Goal: Register for event/course

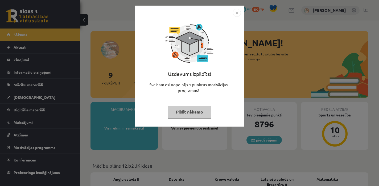
click at [207, 114] on button "Pildīt nākamo" at bounding box center [190, 112] width 44 height 12
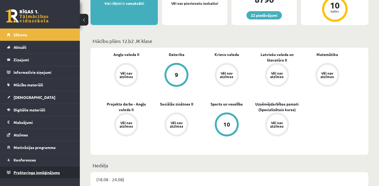
scroll to position [128, 0]
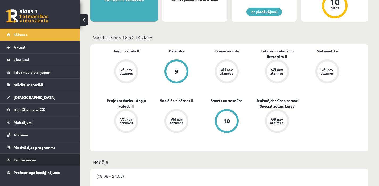
click at [22, 159] on span "Konferences" at bounding box center [25, 159] width 22 height 5
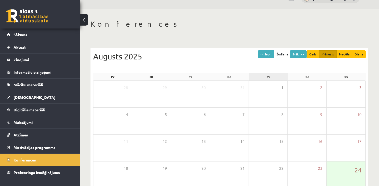
scroll to position [14, 0]
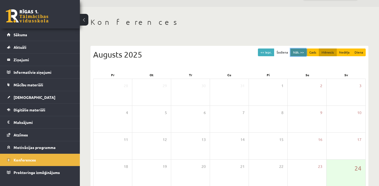
click at [298, 49] on button "Nāk. >>" at bounding box center [298, 52] width 16 height 8
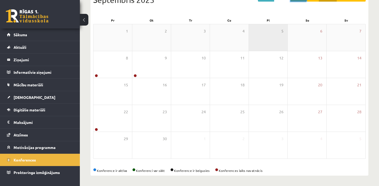
scroll to position [68, 0]
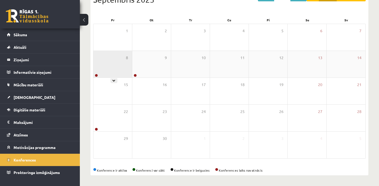
click at [112, 59] on div "8" at bounding box center [112, 64] width 39 height 27
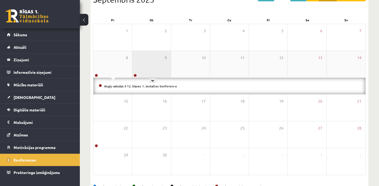
click at [138, 68] on div "9" at bounding box center [151, 64] width 39 height 27
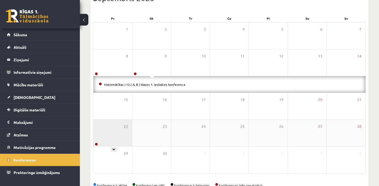
click at [114, 134] on div "22" at bounding box center [112, 132] width 39 height 27
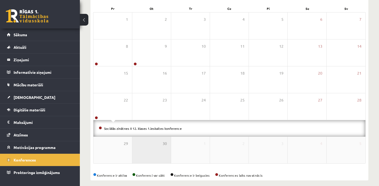
scroll to position [68, 0]
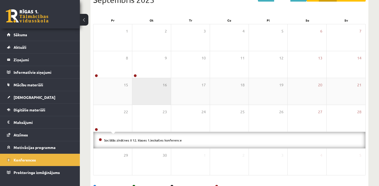
click at [148, 96] on div "16" at bounding box center [151, 91] width 39 height 27
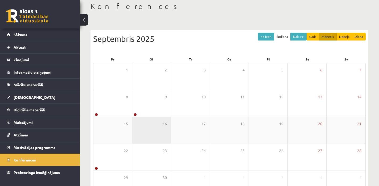
scroll to position [6, 0]
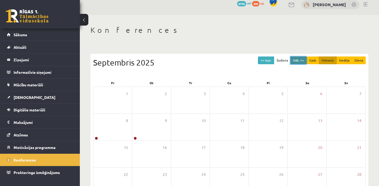
click at [298, 61] on button "Nāk. >>" at bounding box center [298, 60] width 16 height 8
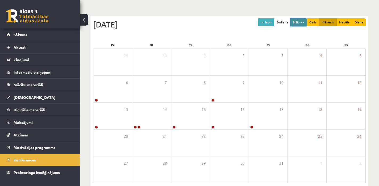
scroll to position [57, 0]
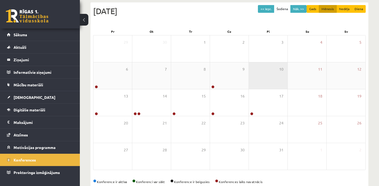
click at [264, 65] on div "10" at bounding box center [268, 75] width 39 height 27
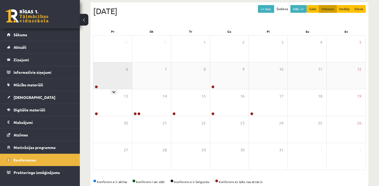
click at [113, 78] on div "6" at bounding box center [112, 75] width 39 height 27
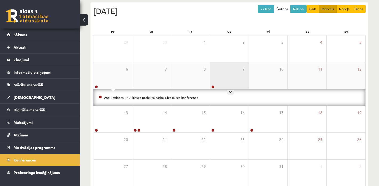
click at [216, 82] on div "9" at bounding box center [229, 75] width 39 height 27
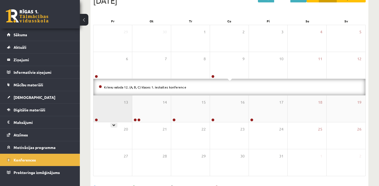
click at [110, 106] on div "13" at bounding box center [112, 108] width 39 height 27
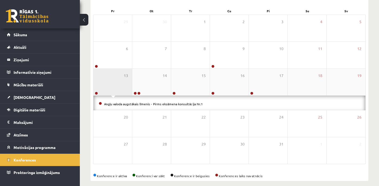
scroll to position [81, 0]
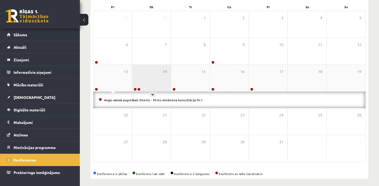
click at [150, 79] on div "14" at bounding box center [151, 78] width 39 height 27
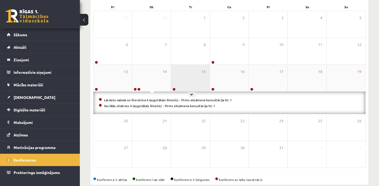
click at [203, 76] on div "15" at bounding box center [190, 78] width 39 height 27
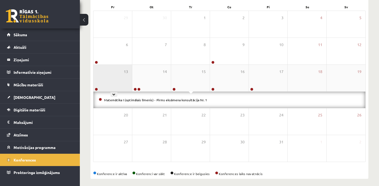
click at [102, 88] on div "13" at bounding box center [112, 78] width 39 height 27
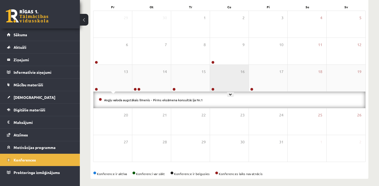
click at [222, 79] on div "16" at bounding box center [229, 78] width 39 height 27
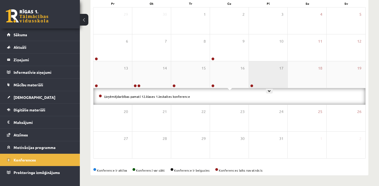
click at [259, 76] on div "17" at bounding box center [268, 74] width 39 height 27
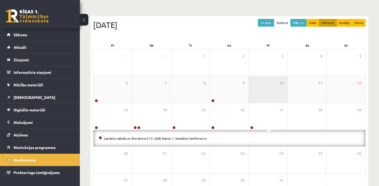
scroll to position [0, 0]
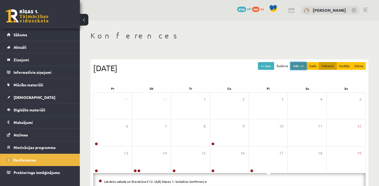
click at [303, 63] on button "Nāk. >>" at bounding box center [298, 66] width 16 height 8
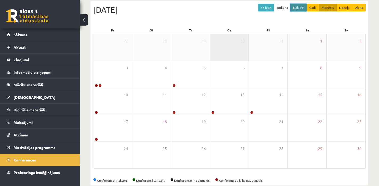
scroll to position [65, 0]
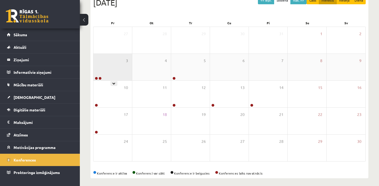
click at [104, 67] on div "3" at bounding box center [112, 67] width 39 height 27
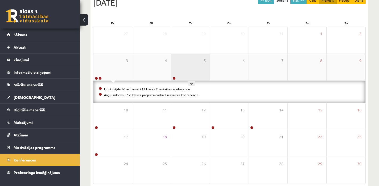
click at [179, 74] on div "5" at bounding box center [190, 67] width 39 height 27
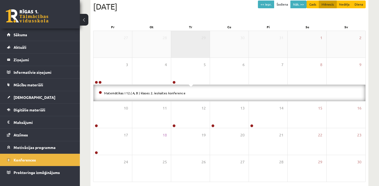
scroll to position [57, 0]
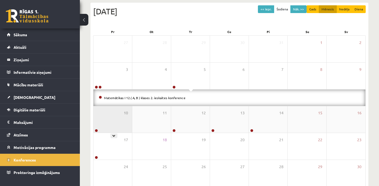
click at [111, 123] on div "10" at bounding box center [112, 119] width 39 height 27
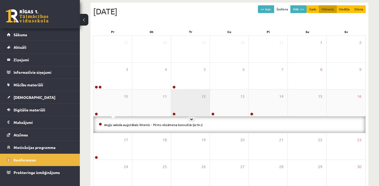
click at [201, 106] on div "12" at bounding box center [190, 102] width 39 height 27
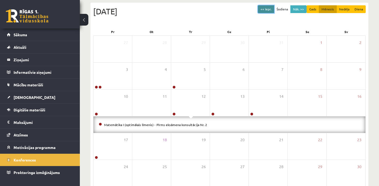
click at [264, 11] on button "<< Iepr." at bounding box center [266, 9] width 16 height 8
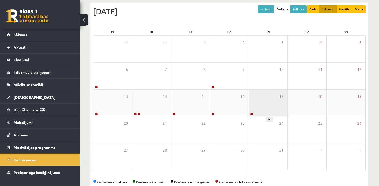
click at [255, 97] on div "17" at bounding box center [268, 102] width 39 height 27
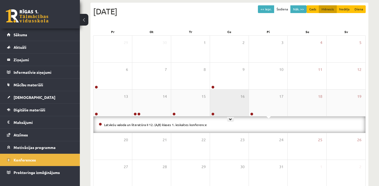
click at [231, 103] on div "16" at bounding box center [229, 102] width 39 height 27
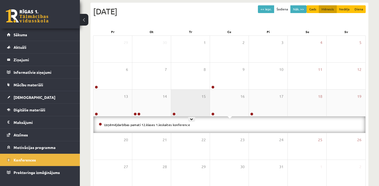
click at [188, 104] on div "15" at bounding box center [190, 102] width 39 height 27
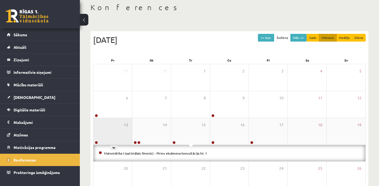
scroll to position [3, 0]
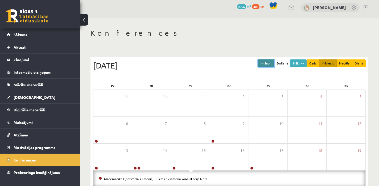
click at [263, 64] on button "<< Iepr." at bounding box center [266, 63] width 16 height 8
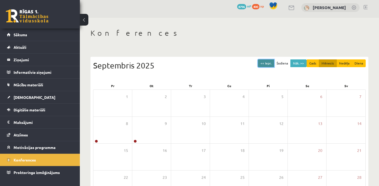
click at [263, 64] on button "<< Iepr." at bounding box center [266, 63] width 16 height 8
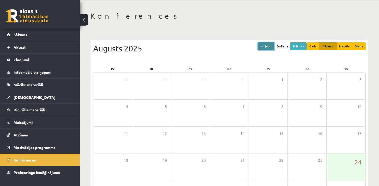
scroll to position [26, 0]
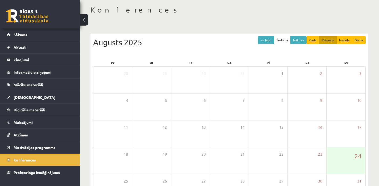
click at [259, 35] on div "<< Iepr. Šodiena Nāk. >> Gads Mēnesis Nedēļa Diena [DATE] Pr Ot Tr Ce Pi Se Sv …" at bounding box center [229, 126] width 278 height 184
click at [263, 36] on button "<< Iepr." at bounding box center [266, 40] width 16 height 8
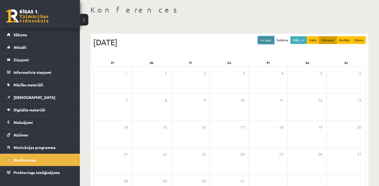
click at [269, 38] on button "<< Iepr." at bounding box center [266, 40] width 16 height 8
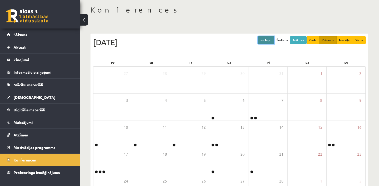
click at [269, 38] on button "<< Iepr." at bounding box center [266, 40] width 16 height 8
click at [268, 38] on button "<< Iepr." at bounding box center [266, 40] width 16 height 8
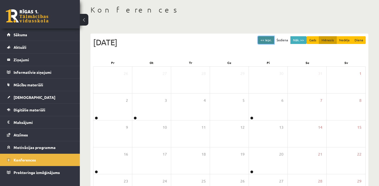
click at [268, 38] on button "<< Iepr." at bounding box center [266, 40] width 16 height 8
click at [299, 37] on button "Nāk. >>" at bounding box center [298, 40] width 16 height 8
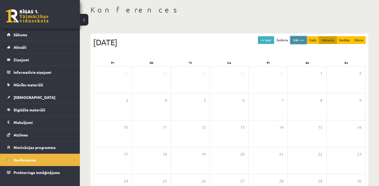
click at [299, 37] on button "Nāk. >>" at bounding box center [298, 40] width 16 height 8
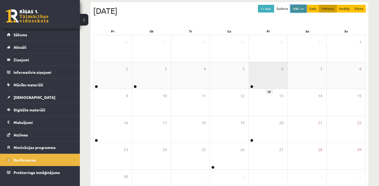
scroll to position [73, 0]
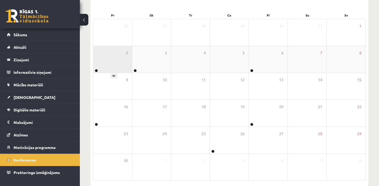
click at [116, 65] on div "2" at bounding box center [112, 59] width 39 height 27
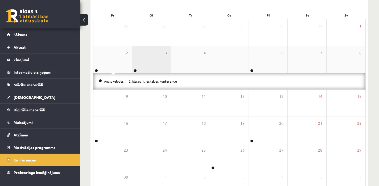
click at [154, 62] on div "3" at bounding box center [151, 59] width 39 height 27
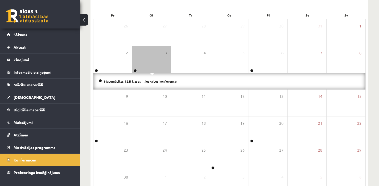
click at [132, 80] on link "Matemātikas 12.B klases 1. ieskaites konference" at bounding box center [140, 81] width 73 height 4
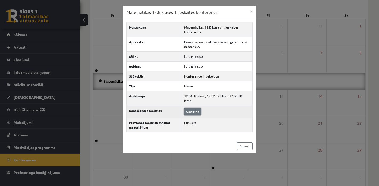
click at [186, 108] on link "Skatīties" at bounding box center [192, 111] width 17 height 7
